Goal: Information Seeking & Learning: Learn about a topic

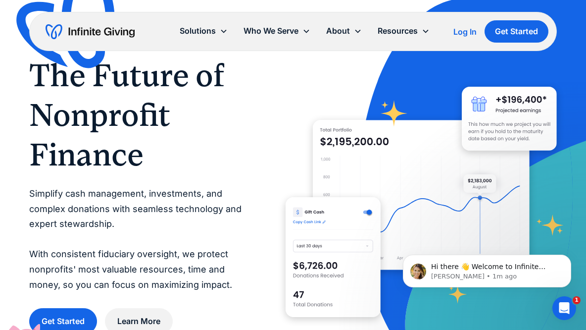
click at [463, 34] on div "Log In" at bounding box center [464, 32] width 23 height 8
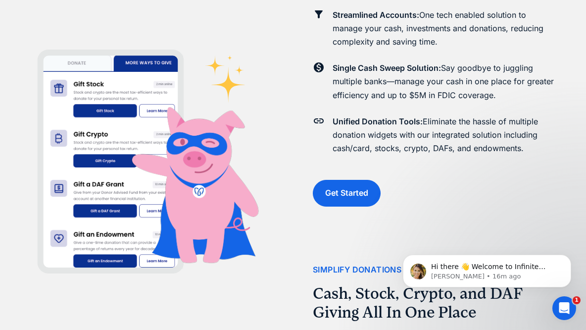
scroll to position [1394, 0]
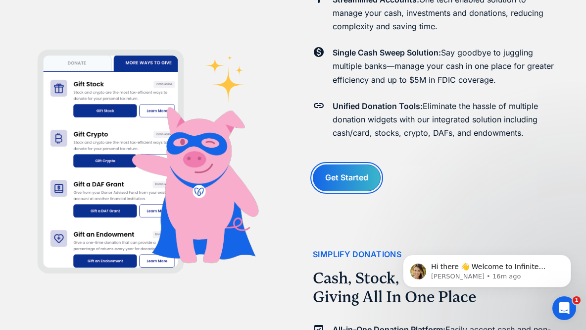
click at [342, 172] on link "Get Started" at bounding box center [347, 177] width 68 height 26
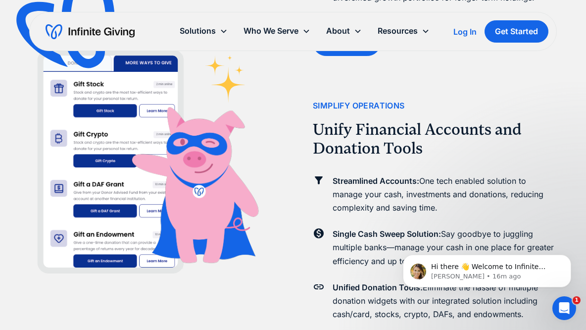
scroll to position [1212, 0]
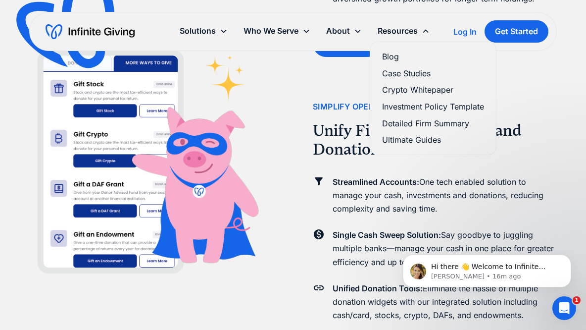
click at [418, 139] on link "Ultimate Guides" at bounding box center [433, 139] width 102 height 13
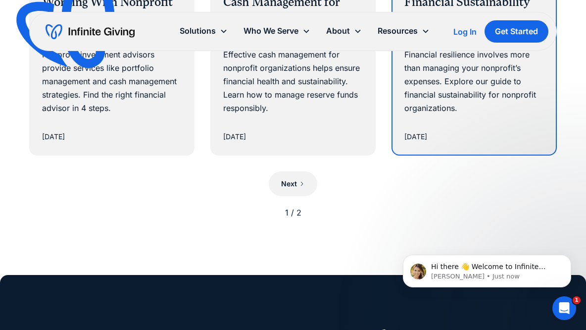
scroll to position [1074, 0]
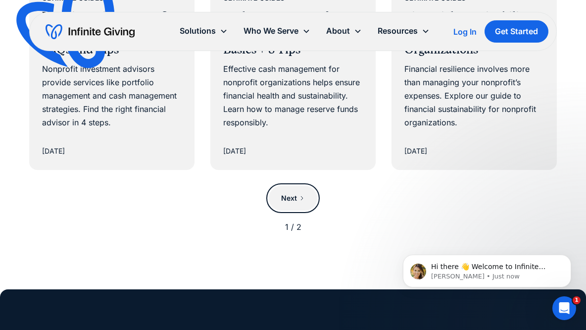
click at [284, 192] on div "Next" at bounding box center [289, 198] width 16 height 12
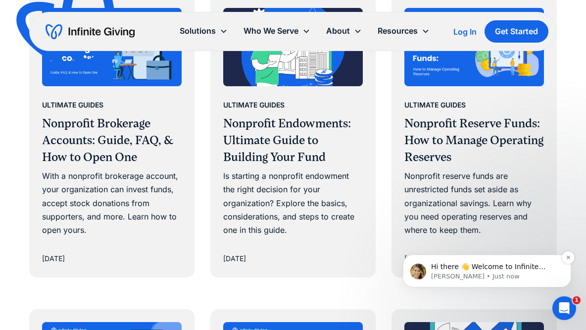
scroll to position [656, 0]
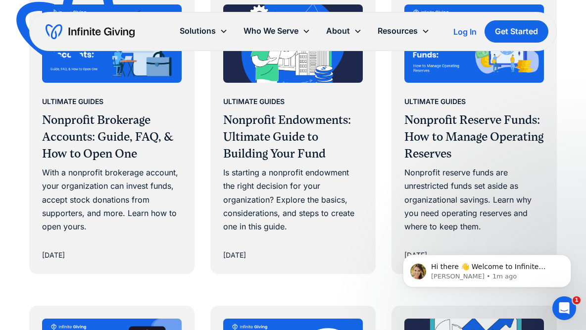
click at [386, 268] on div "Ultimate Guides Nonprofit Brokerage Accounts: Guide, FAQ, & How to Open One Wit…" at bounding box center [292, 290] width 527 height 596
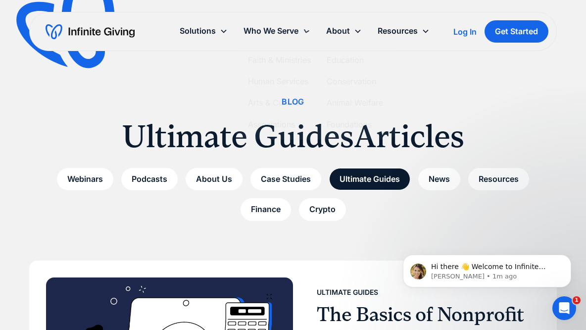
scroll to position [0, 0]
